Goal: Task Accomplishment & Management: Manage account settings

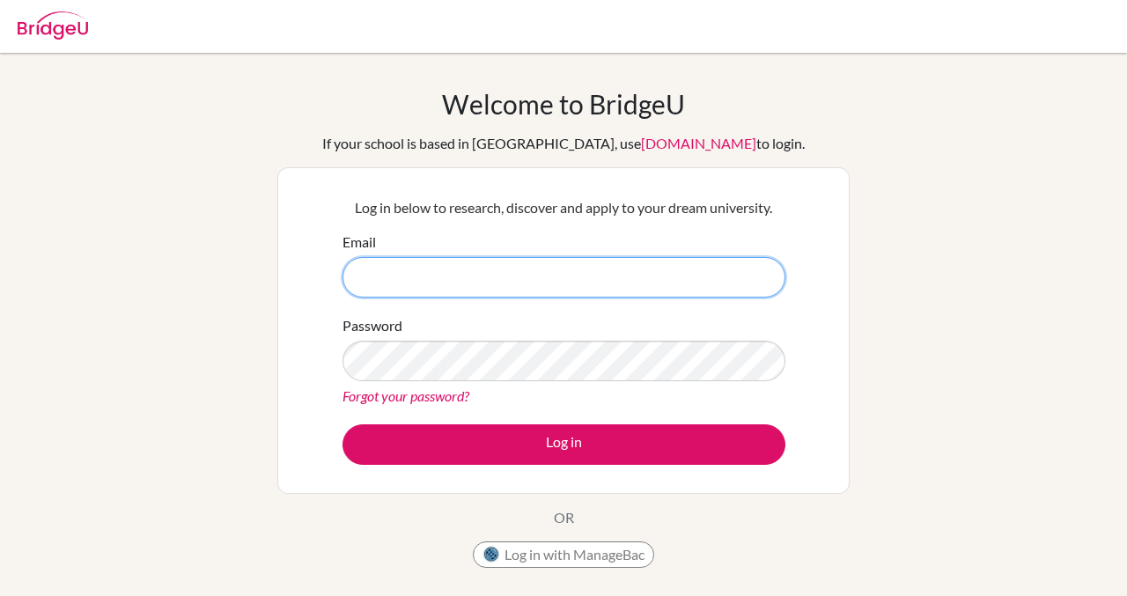
scroll to position [176, 0]
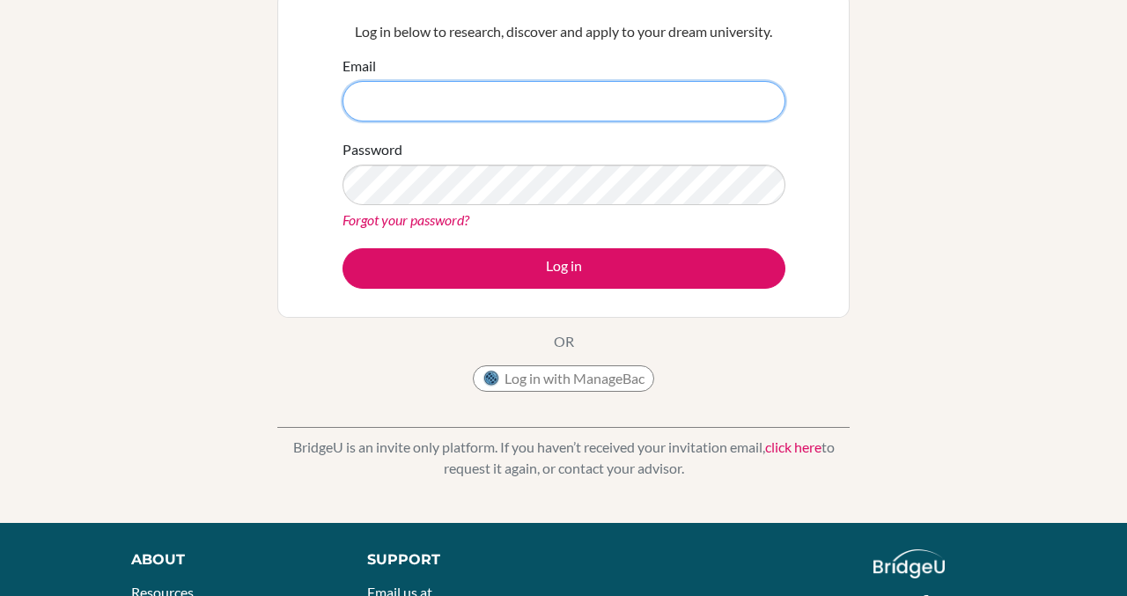
click at [485, 100] on input "Email" at bounding box center [563, 101] width 443 height 40
type input "[EMAIL_ADDRESS][DOMAIN_NAME]"
click at [476, 205] on div "Password Forgot your password?" at bounding box center [563, 185] width 443 height 92
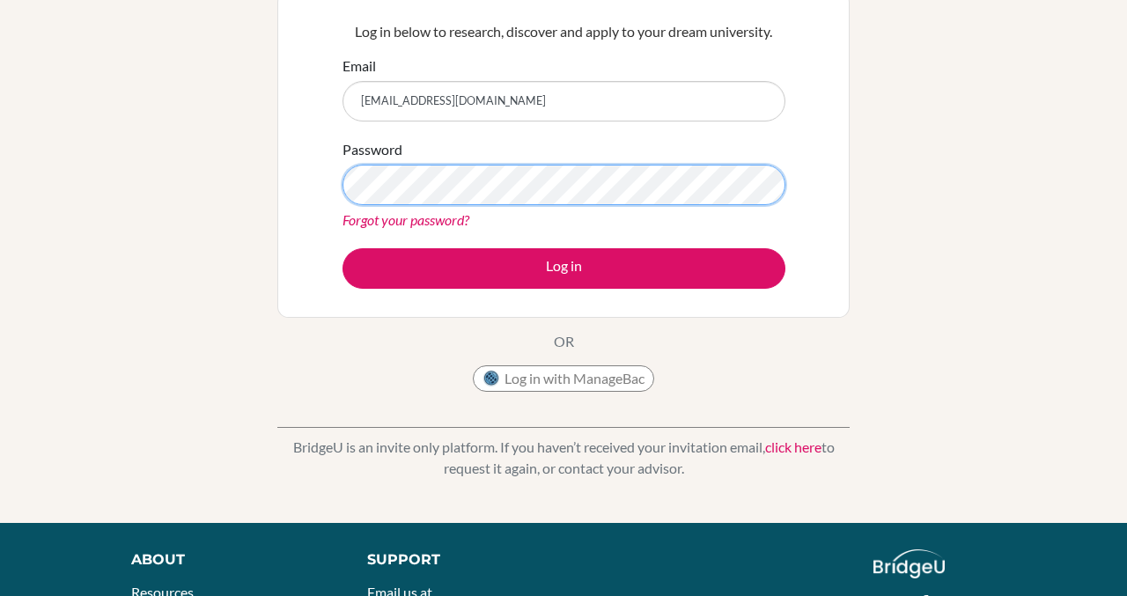
click at [342, 248] on button "Log in" at bounding box center [563, 268] width 443 height 40
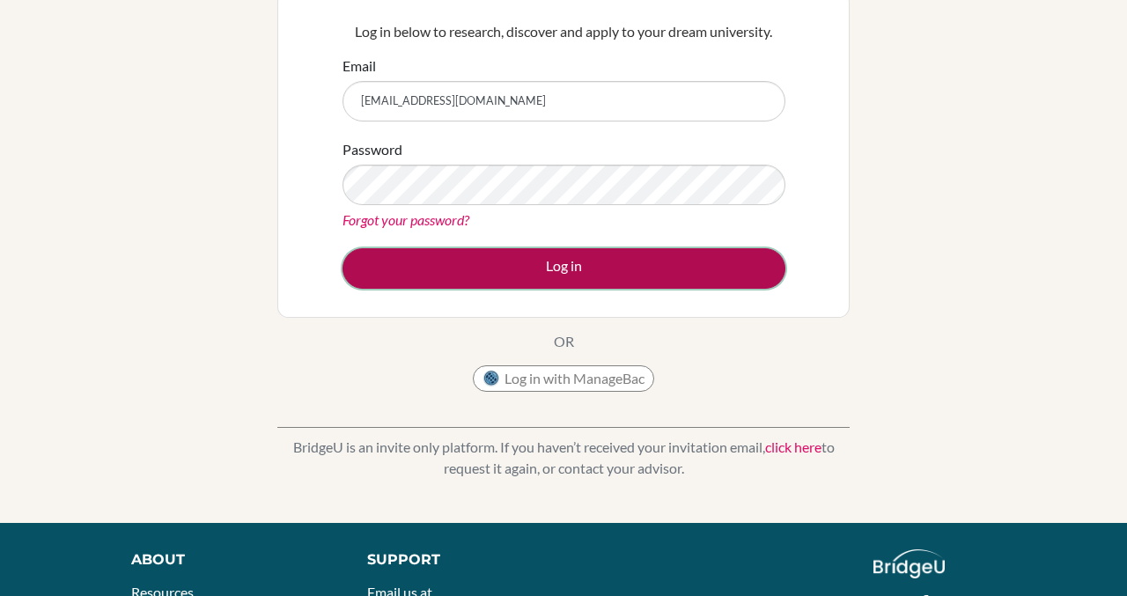
click at [552, 275] on button "Log in" at bounding box center [563, 268] width 443 height 40
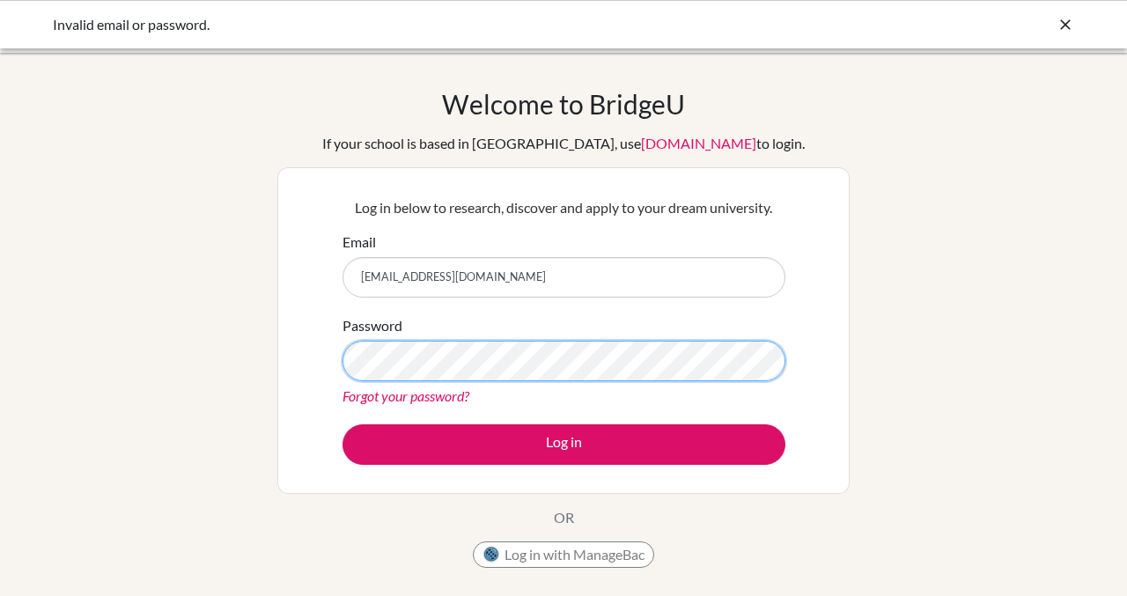
click at [342, 424] on button "Log in" at bounding box center [563, 444] width 443 height 40
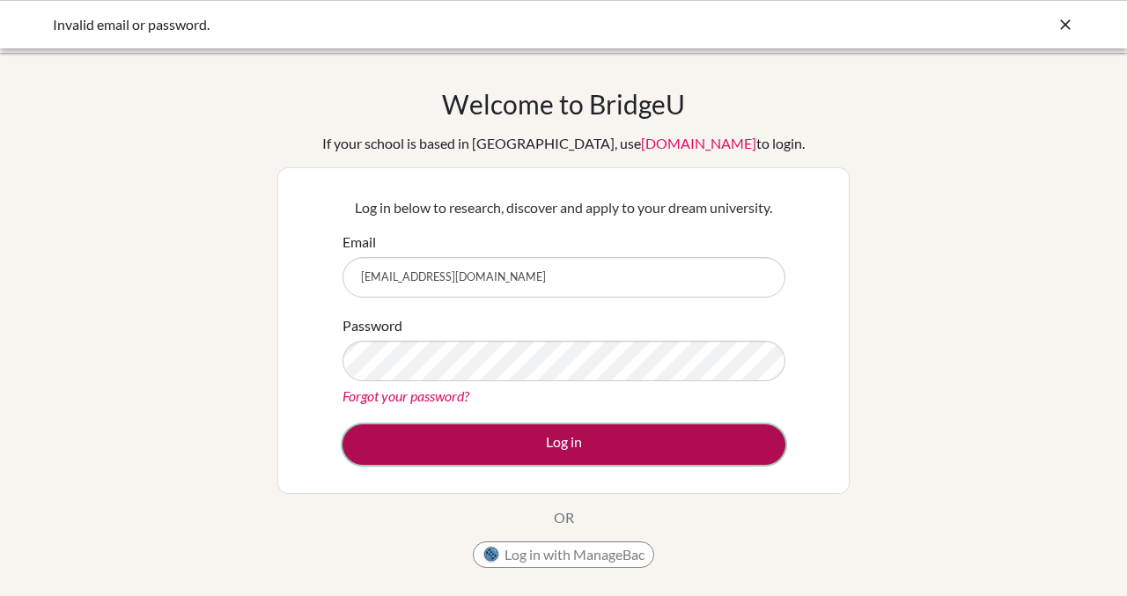
click at [648, 437] on button "Log in" at bounding box center [563, 444] width 443 height 40
